Goal: Information Seeking & Learning: Find contact information

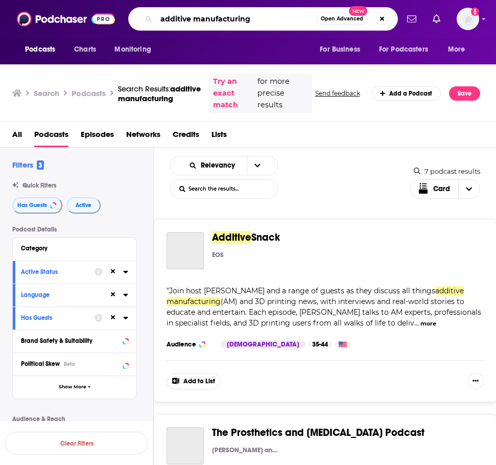
click at [192, 14] on input "additive manufacturing" at bounding box center [236, 19] width 160 height 16
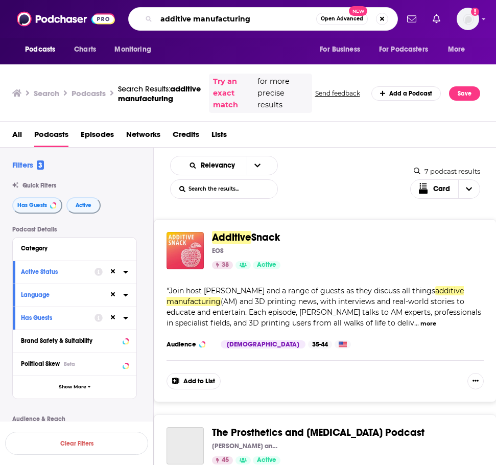
click at [192, 14] on input "additive manufacturing" at bounding box center [236, 19] width 160 height 16
click at [191, 25] on input "additive manufacturing" at bounding box center [236, 19] width 160 height 16
type input "NAB podcast"
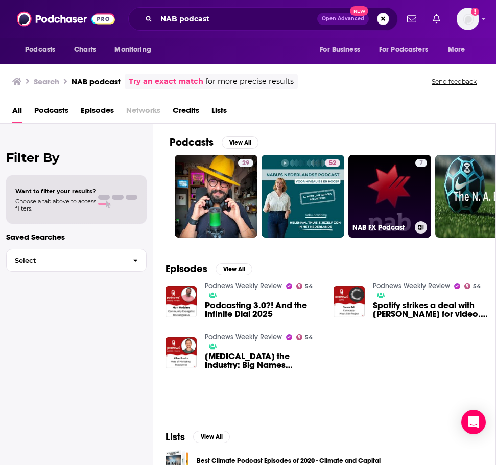
click at [405, 193] on link "7 NAB FX Podcast" at bounding box center [390, 196] width 83 height 83
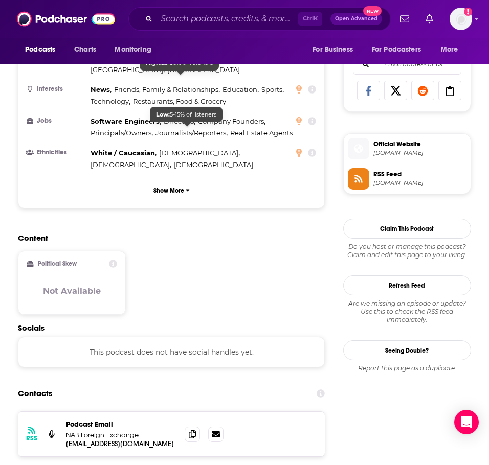
scroll to position [665, 0]
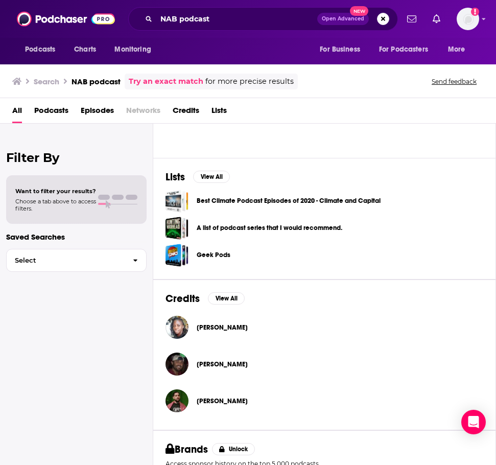
scroll to position [338, 0]
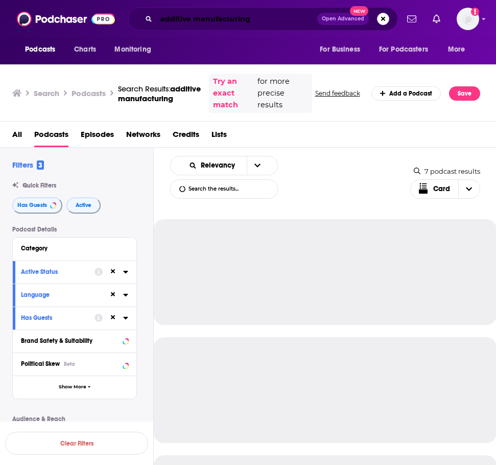
click at [226, 19] on input "additive manufacturing" at bounding box center [236, 19] width 161 height 16
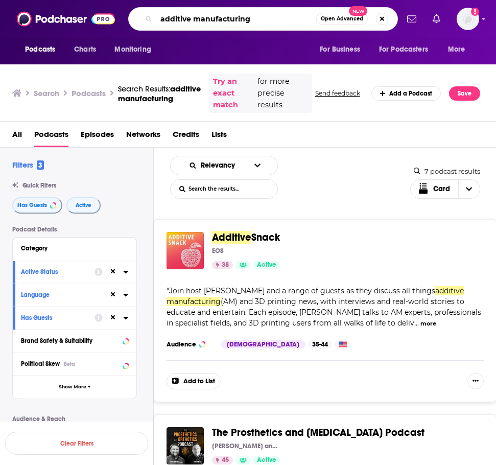
click at [226, 19] on input "additive manufacturing" at bounding box center [236, 19] width 160 height 16
type input "n"
type input "nab morning call"
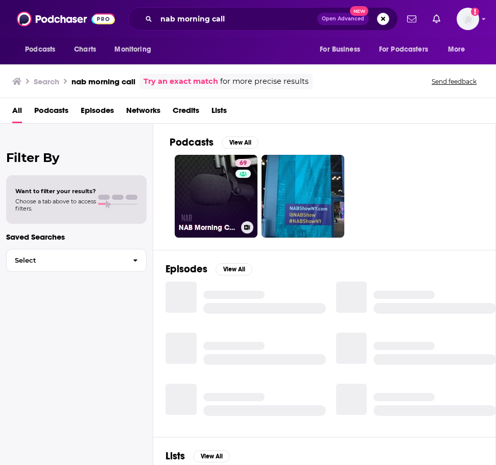
click at [208, 178] on link "69 NAB Morning Call" at bounding box center [216, 196] width 83 height 83
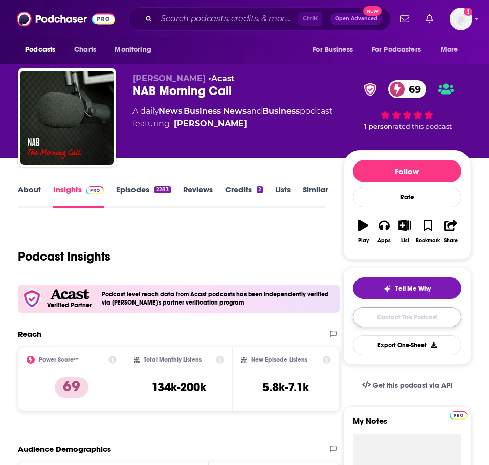
click at [418, 316] on link "Contact This Podcast" at bounding box center [407, 317] width 108 height 20
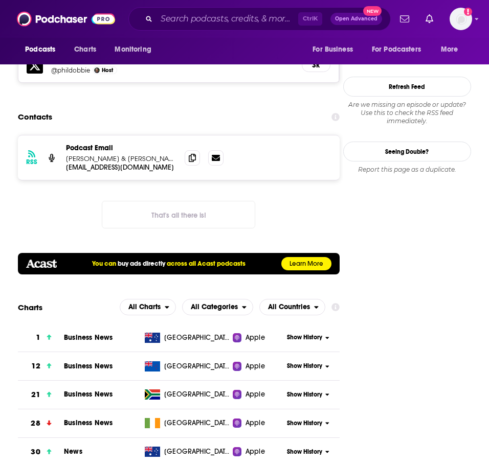
scroll to position [751, 0]
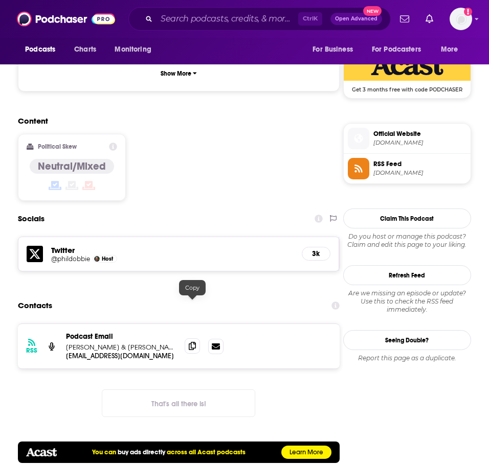
click at [191, 342] on icon at bounding box center [192, 346] width 7 height 8
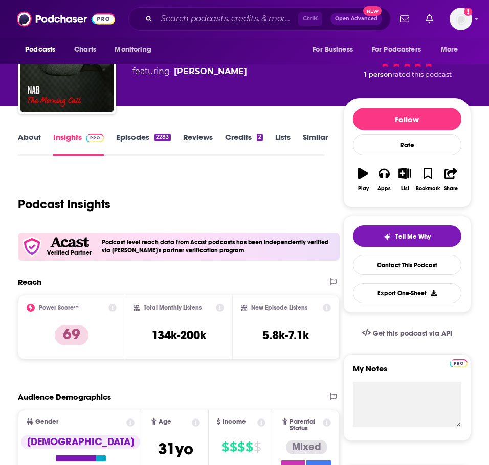
scroll to position [0, 0]
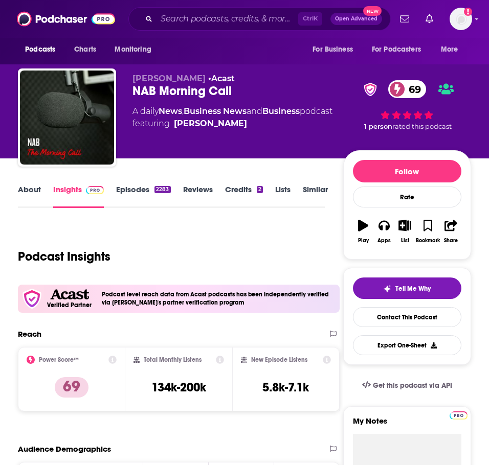
click at [139, 188] on link "Episodes 2283" at bounding box center [143, 197] width 54 height 24
drag, startPoint x: 230, startPoint y: 5, endPoint x: 228, endPoint y: 11, distance: 6.5
click at [230, 5] on div "Podcasts Charts Monitoring Ctrl K Open Advanced New For Business For Podcasters…" at bounding box center [244, 19] width 489 height 38
click at [228, 16] on input "Search podcasts, credits, & more..." at bounding box center [227, 19] width 142 height 16
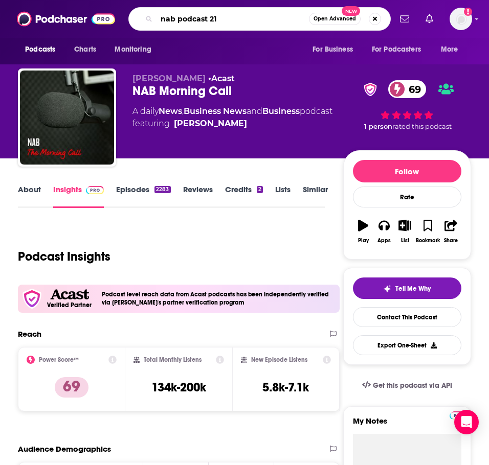
type input "nab podcast 212"
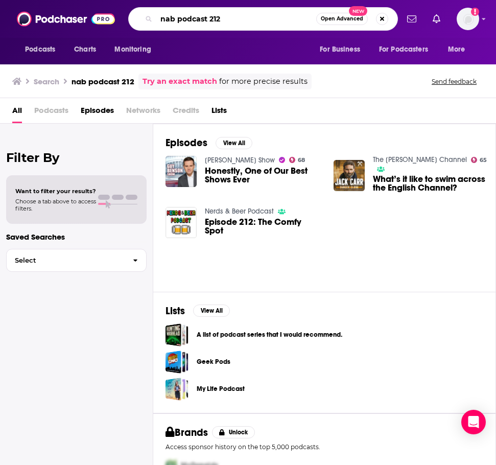
click at [233, 12] on input "nab podcast 212" at bounding box center [236, 19] width 160 height 16
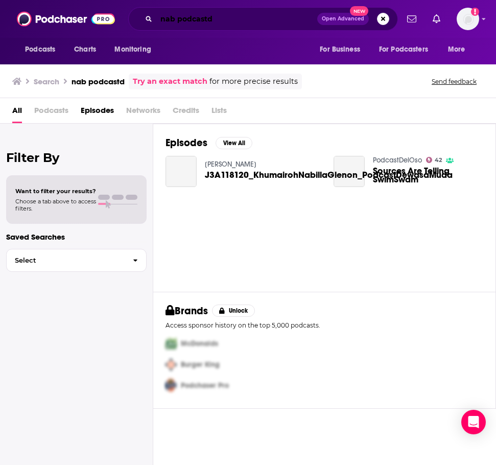
click at [234, 14] on input "nab podcastd" at bounding box center [236, 19] width 161 height 16
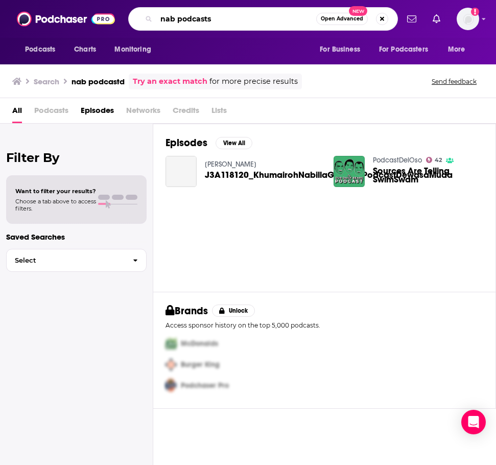
type input "nab podcasts"
